Goal: Navigation & Orientation: Find specific page/section

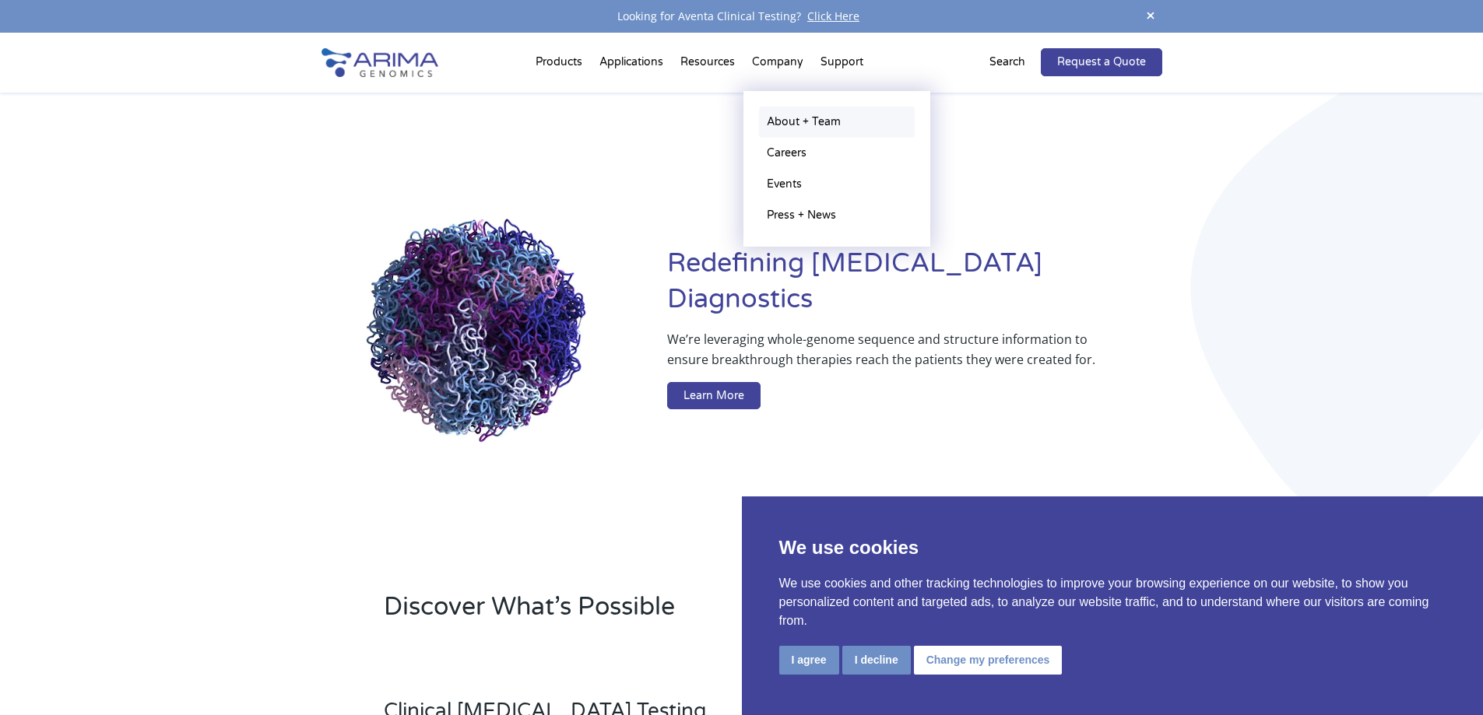
click at [791, 119] on link "About + Team" at bounding box center [837, 122] width 156 height 31
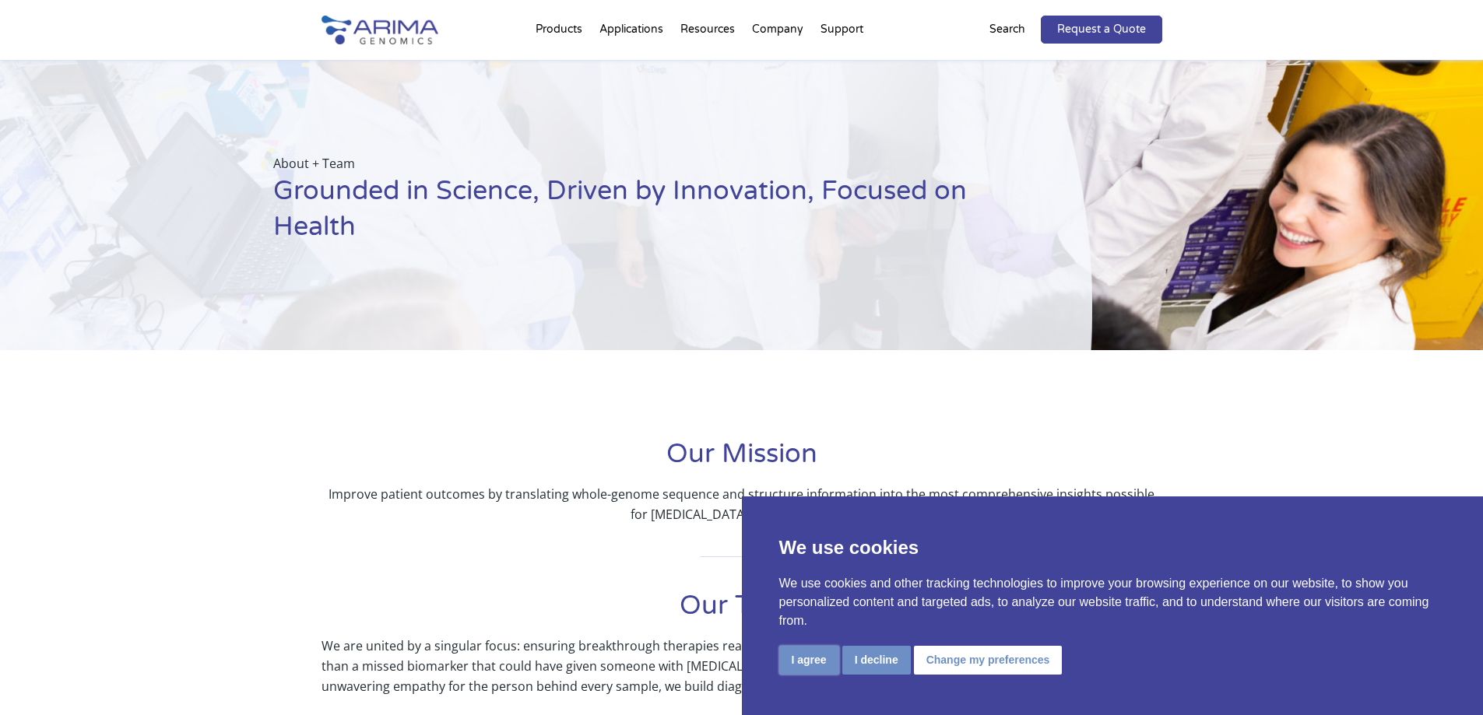
click at [811, 659] on button "I agree" at bounding box center [809, 660] width 60 height 29
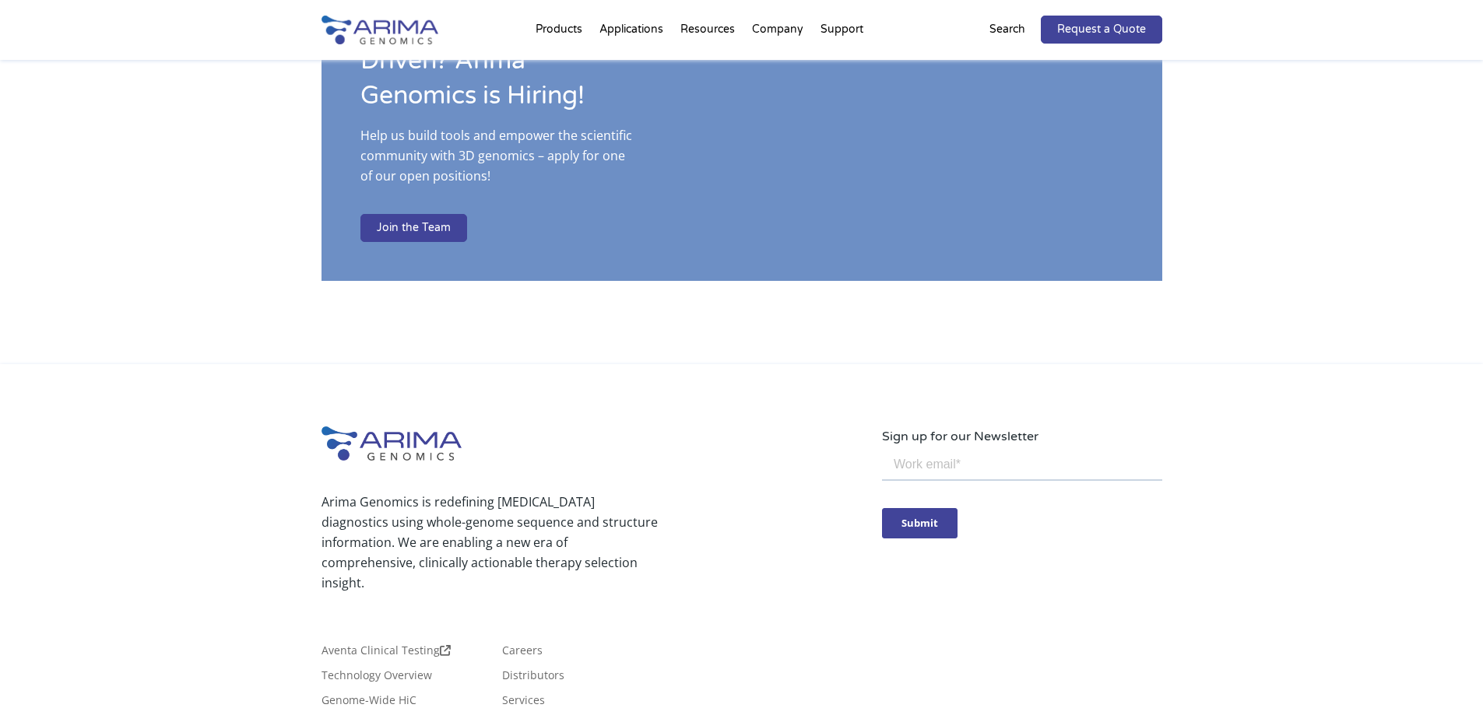
scroll to position [2713, 0]
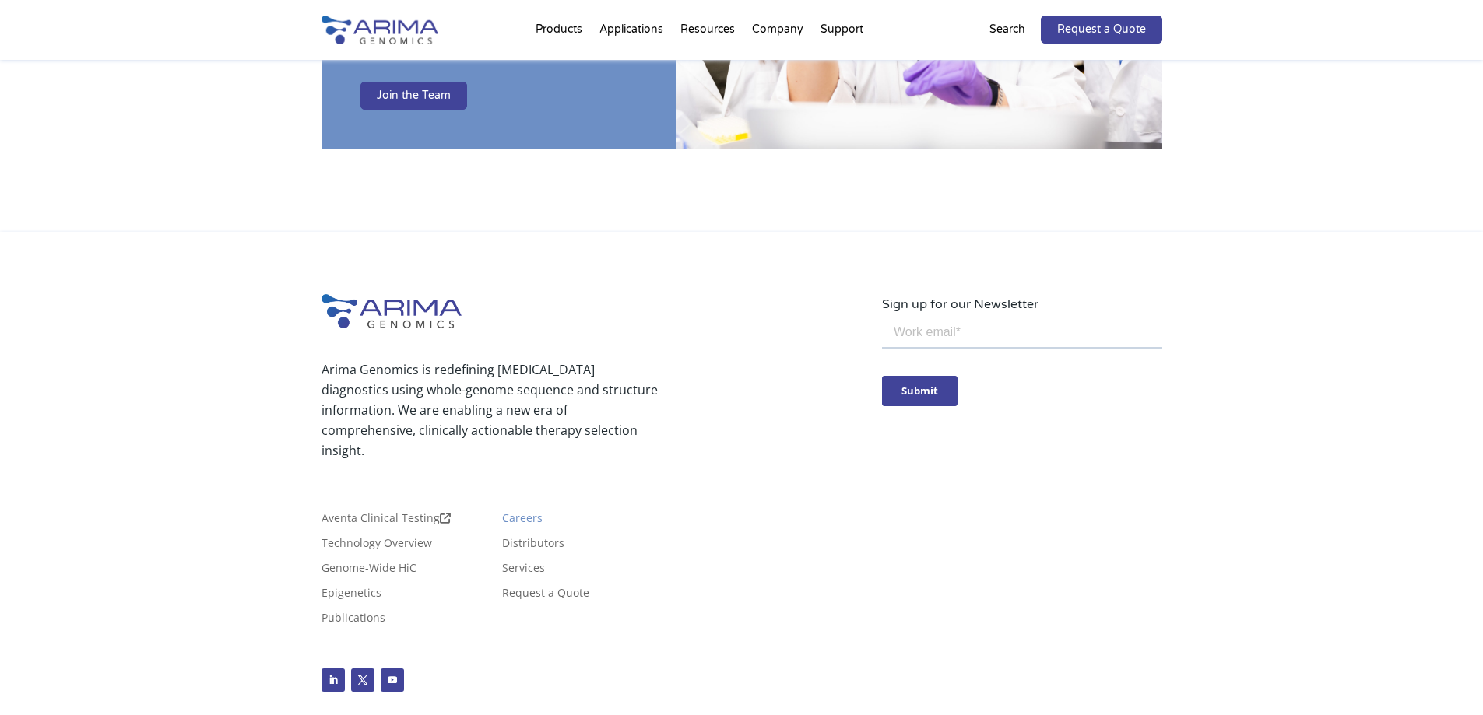
click at [529, 513] on link "Careers" at bounding box center [522, 521] width 40 height 17
